Goal: Transaction & Acquisition: Purchase product/service

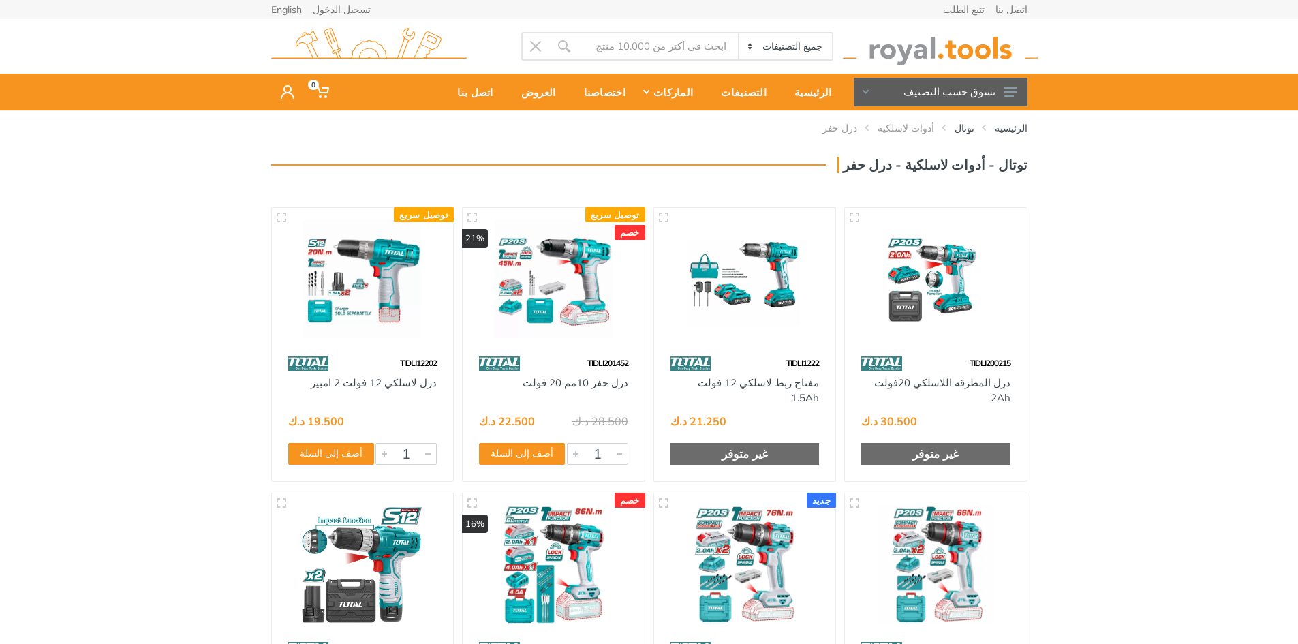
click at [530, 292] on img at bounding box center [553, 279] width 157 height 118
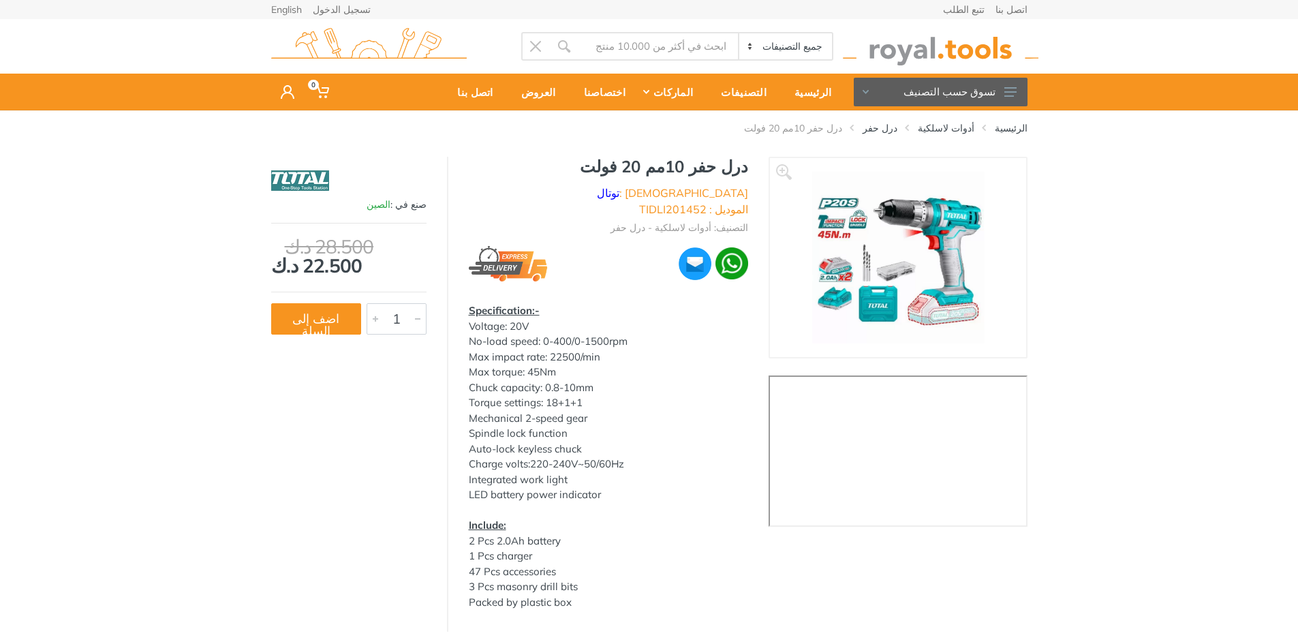
click at [897, 215] on img at bounding box center [898, 258] width 172 height 172
drag, startPoint x: 639, startPoint y: 247, endPoint x: 870, endPoint y: 231, distance: 231.5
click at [870, 231] on img at bounding box center [898, 258] width 172 height 172
drag, startPoint x: 638, startPoint y: 276, endPoint x: 875, endPoint y: 247, distance: 238.7
click at [875, 247] on img at bounding box center [898, 258] width 172 height 172
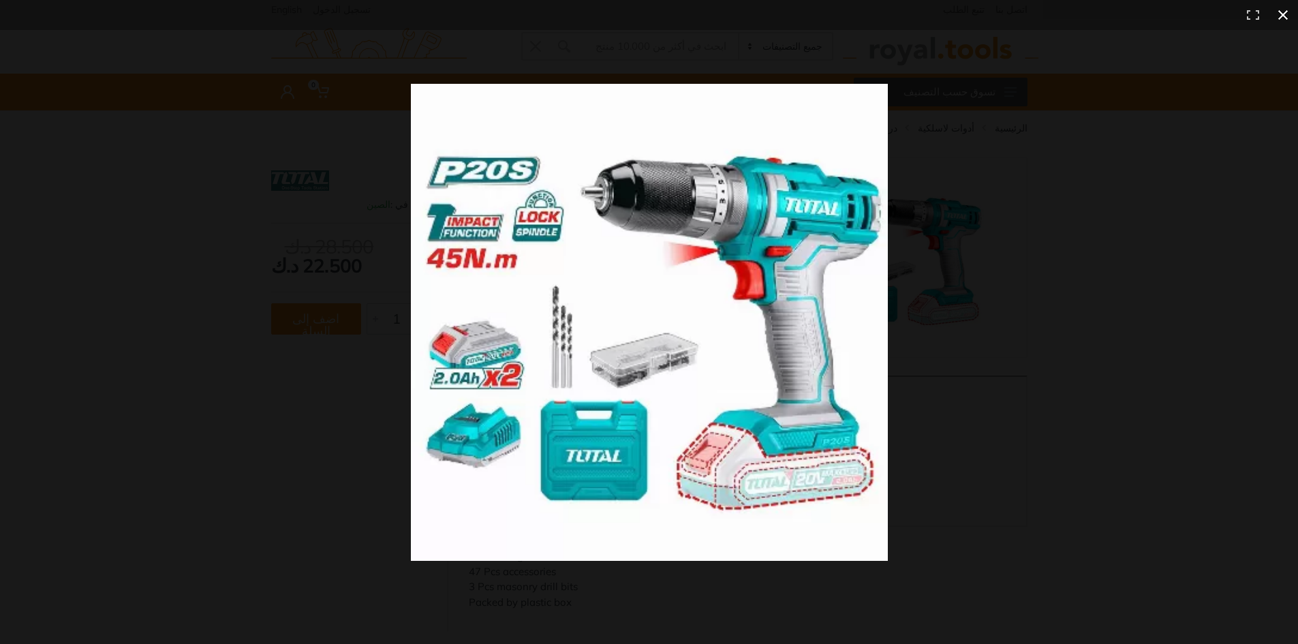
click at [207, 373] on div at bounding box center [649, 322] width 1298 height 644
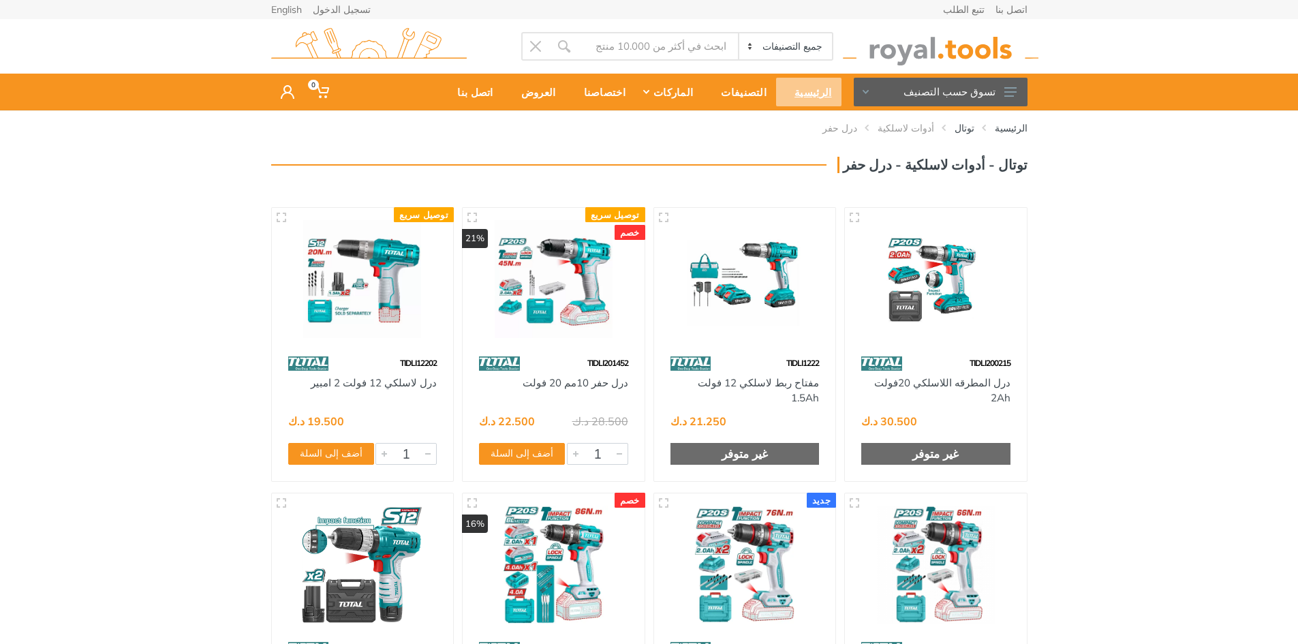
click at [815, 86] on div "الرئيسية" at bounding box center [808, 92] width 65 height 29
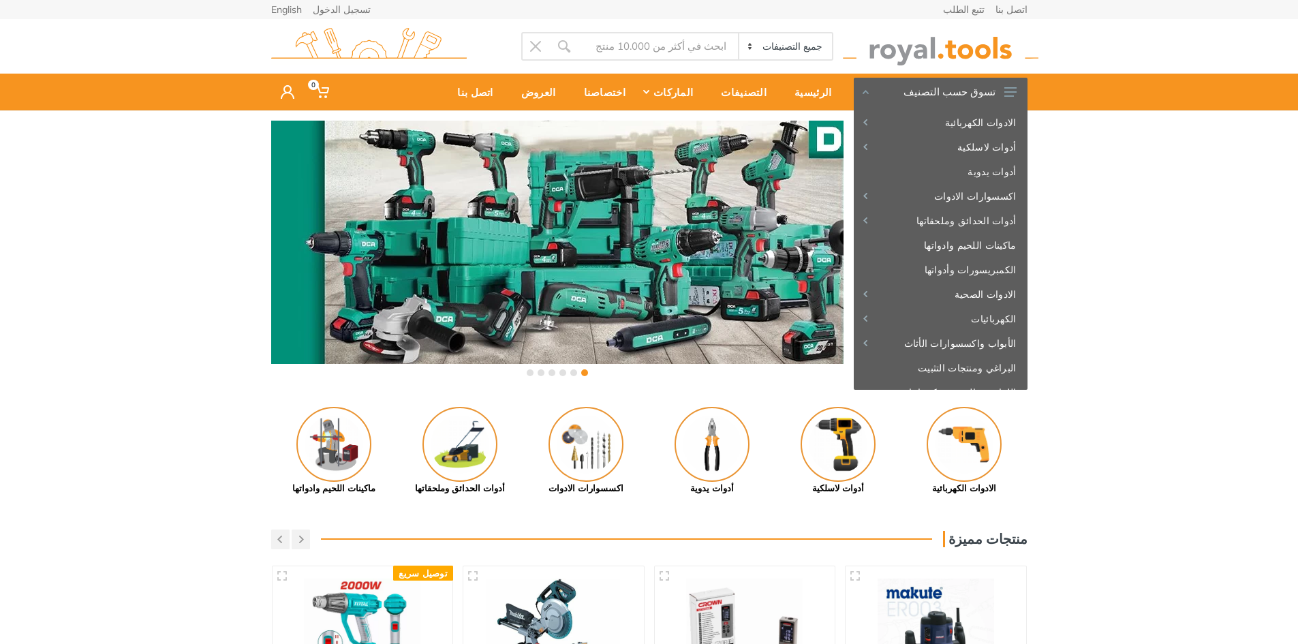
drag, startPoint x: 180, startPoint y: 245, endPoint x: 143, endPoint y: 234, distance: 38.4
click at [155, 237] on div "‹ ›" at bounding box center [649, 249] width 1298 height 279
click at [145, 216] on div "‹ ›" at bounding box center [649, 249] width 1298 height 279
drag, startPoint x: 1152, startPoint y: 209, endPoint x: 1118, endPoint y: 214, distance: 35.1
click at [1138, 209] on div "‹ ›" at bounding box center [649, 249] width 1298 height 279
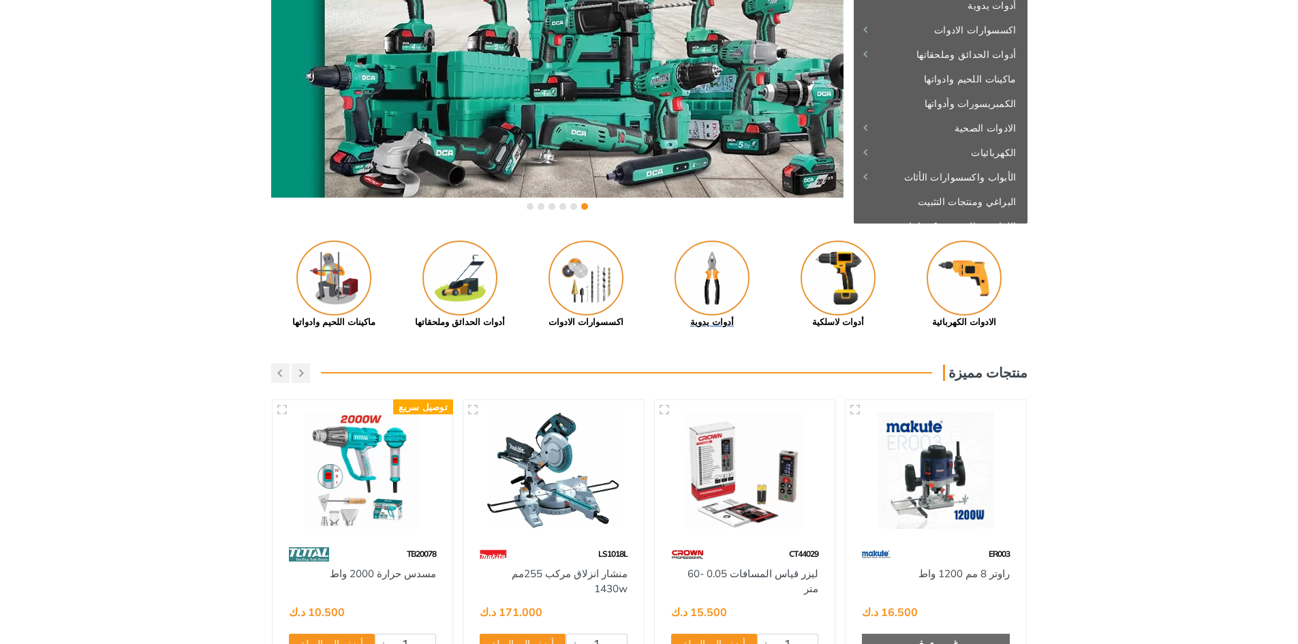
scroll to position [136, 0]
